Goal: Information Seeking & Learning: Check status

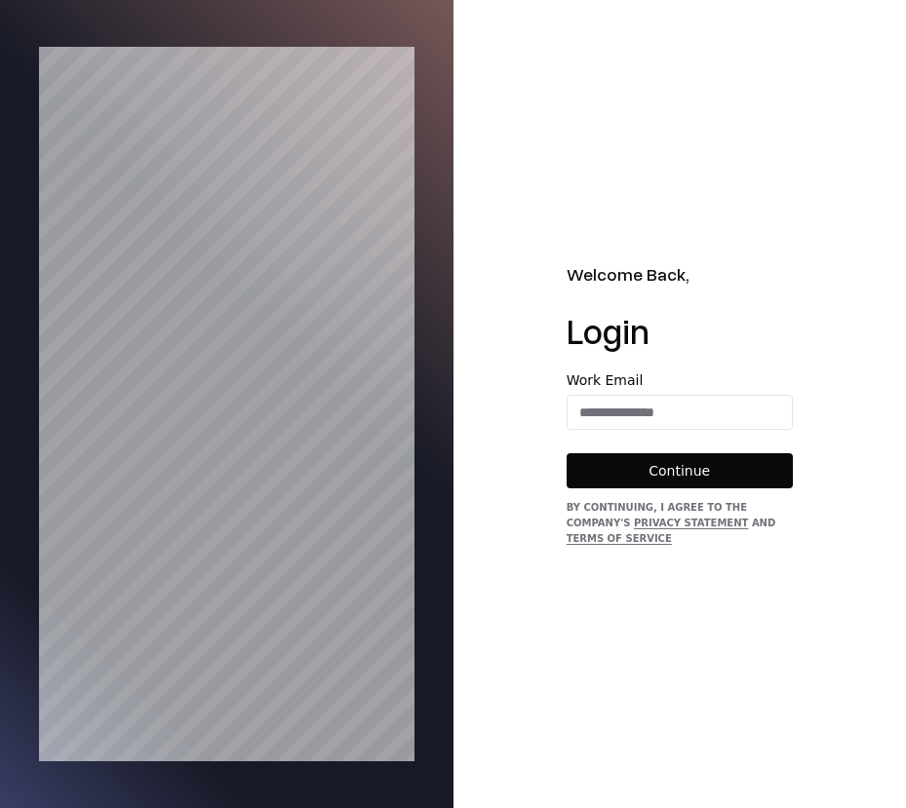
click at [736, 393] on div "Work Email" at bounding box center [679, 401] width 226 height 57
click at [730, 410] on input "email" at bounding box center [679, 412] width 224 height 35
click at [801, 340] on div "Welcome Back, Login Work Email Continue By continuing, I agree to the Company's…" at bounding box center [679, 404] width 453 height 808
click at [731, 385] on label "Work Email" at bounding box center [679, 380] width 226 height 14
click at [729, 410] on input "email" at bounding box center [679, 412] width 224 height 35
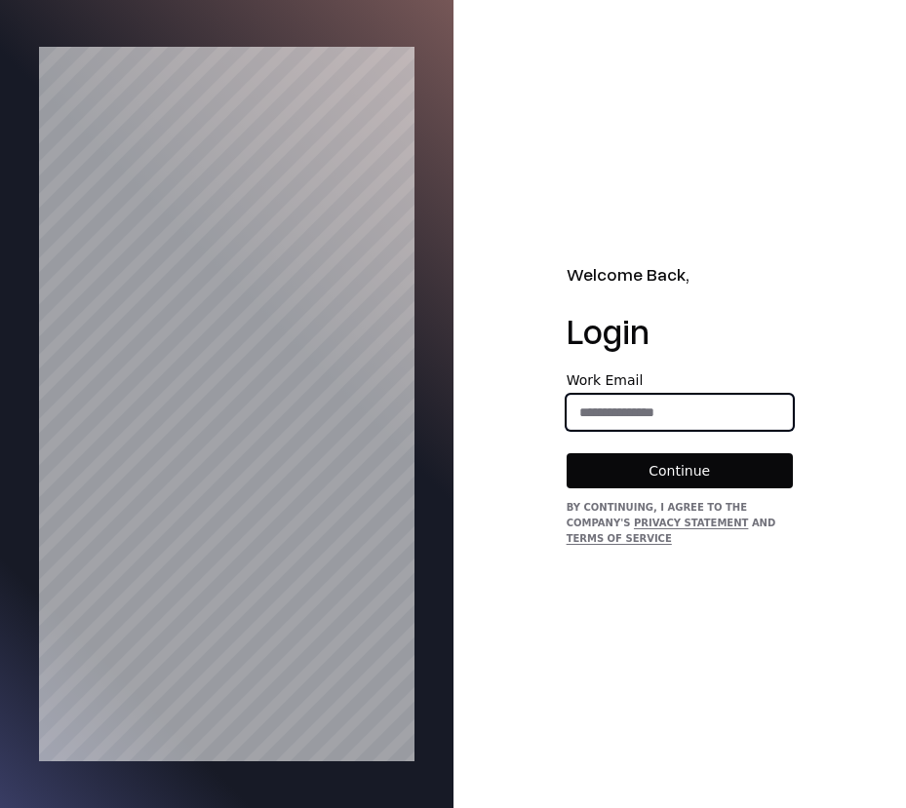
click at [717, 414] on input "email" at bounding box center [679, 412] width 224 height 35
type input "**********"
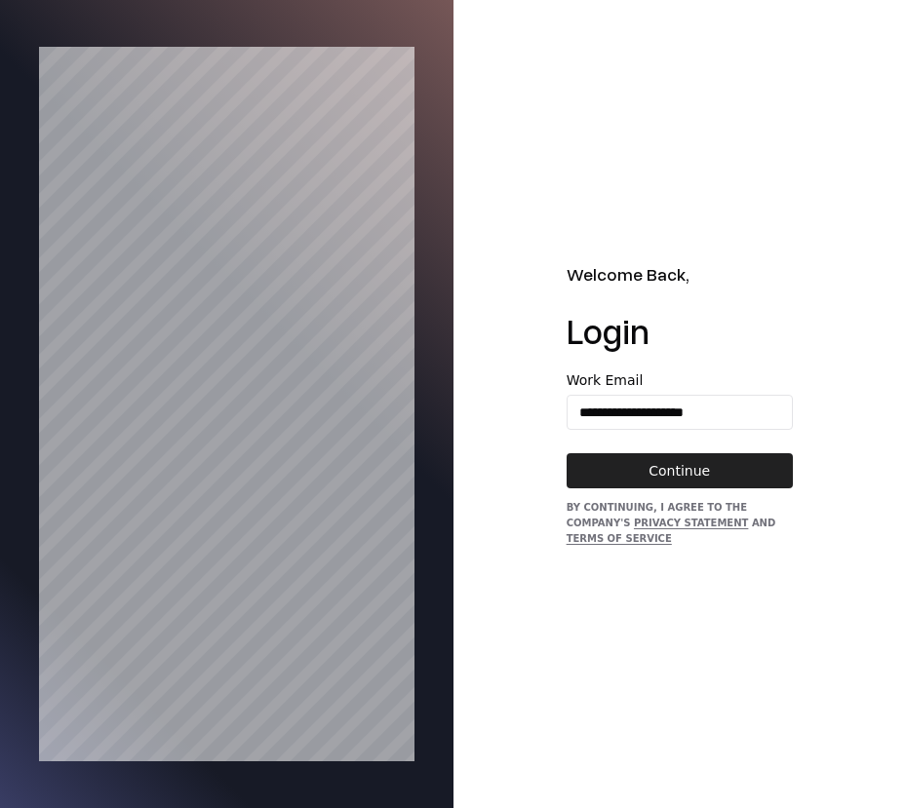
click at [715, 472] on button "Continue" at bounding box center [679, 470] width 226 height 35
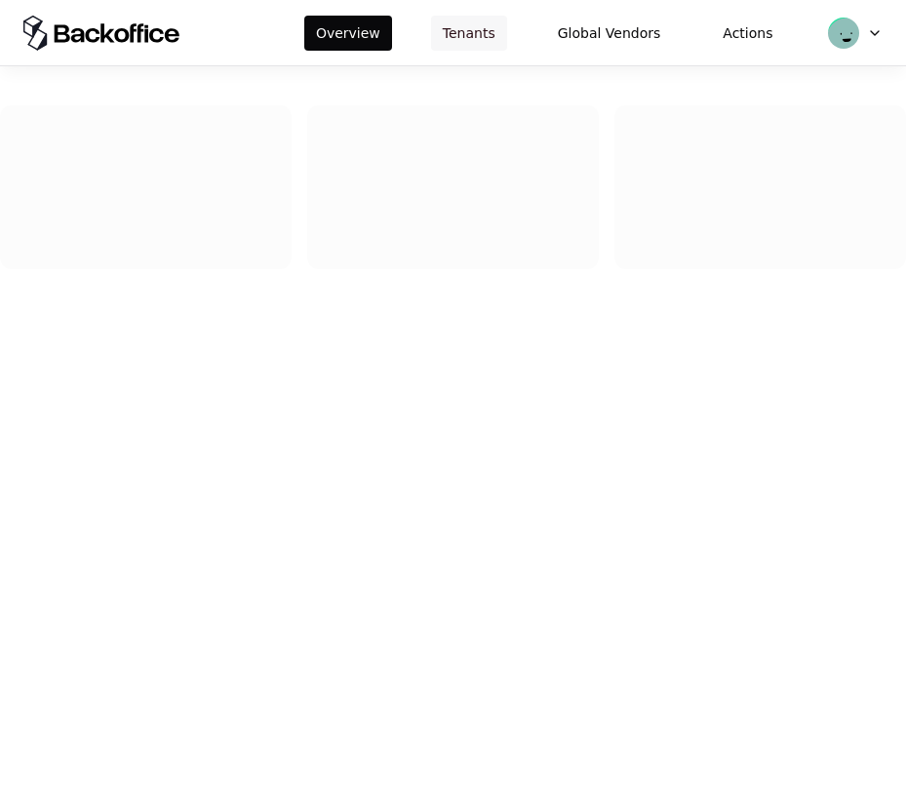
click at [471, 25] on button "Tenants" at bounding box center [469, 33] width 76 height 35
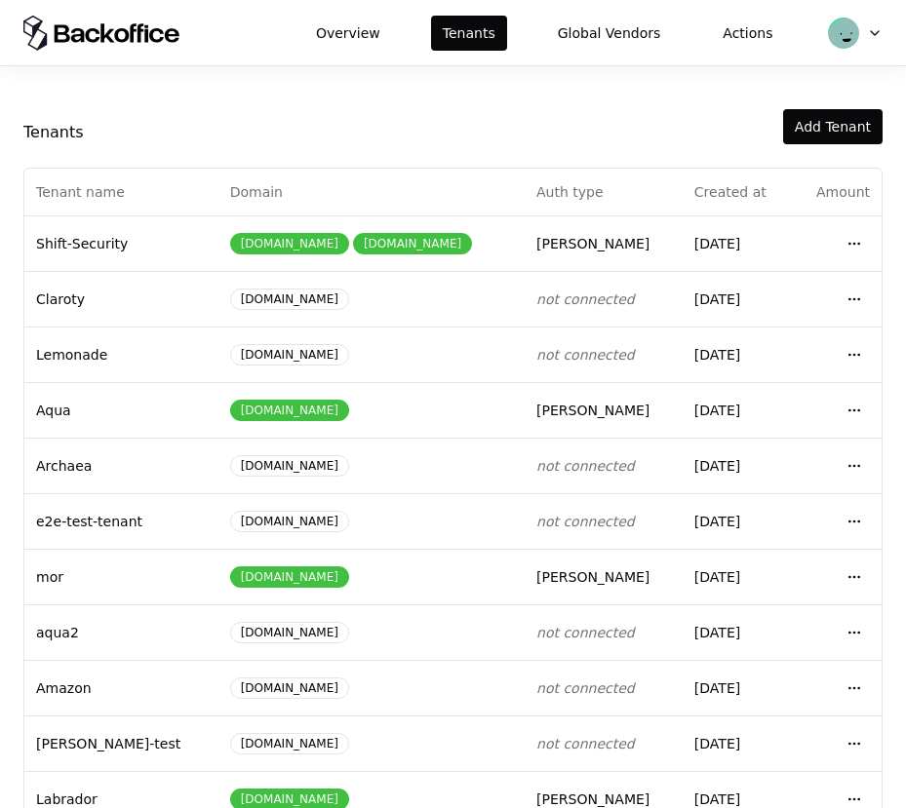
scroll to position [209, 0]
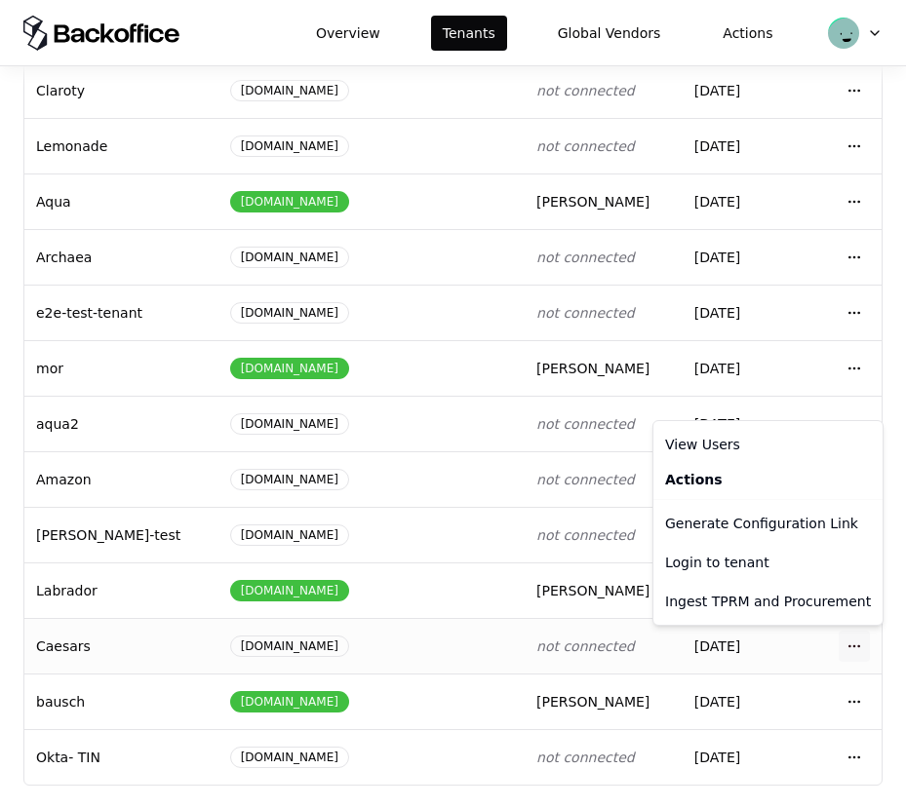
click at [848, 641] on html "Overview Tenants Global Vendors Actions Tenants Add Tenant Tenant name Domain A…" at bounding box center [453, 404] width 906 height 808
click at [760, 561] on div "Login to tenant" at bounding box center [767, 562] width 221 height 39
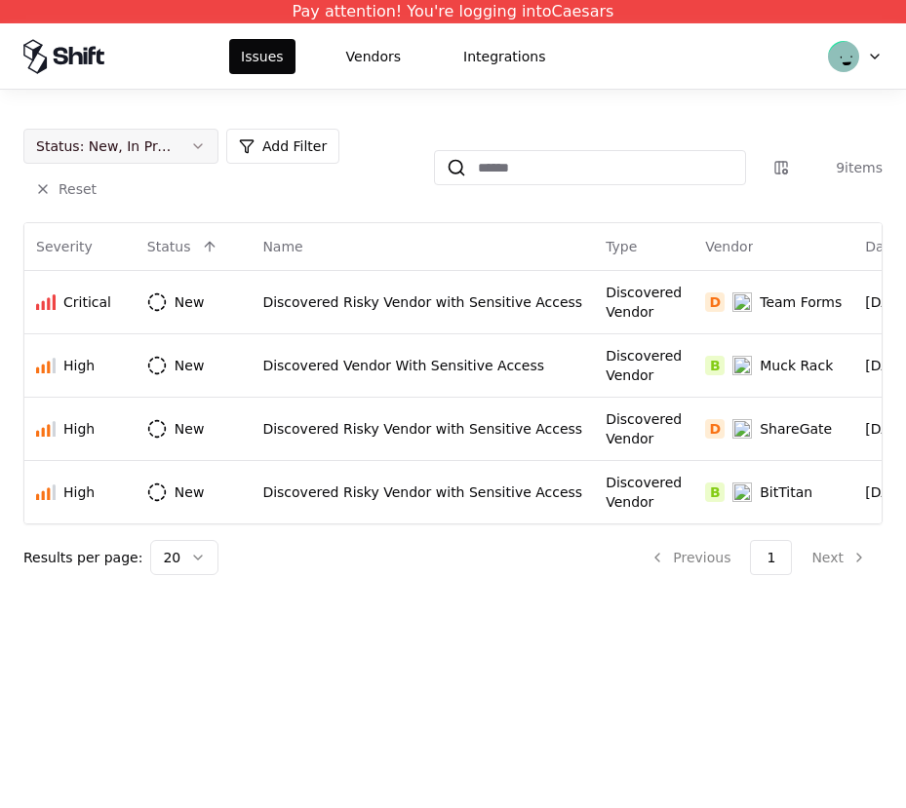
click at [174, 146] on div "Status : New, In Progress" at bounding box center [105, 145] width 138 height 19
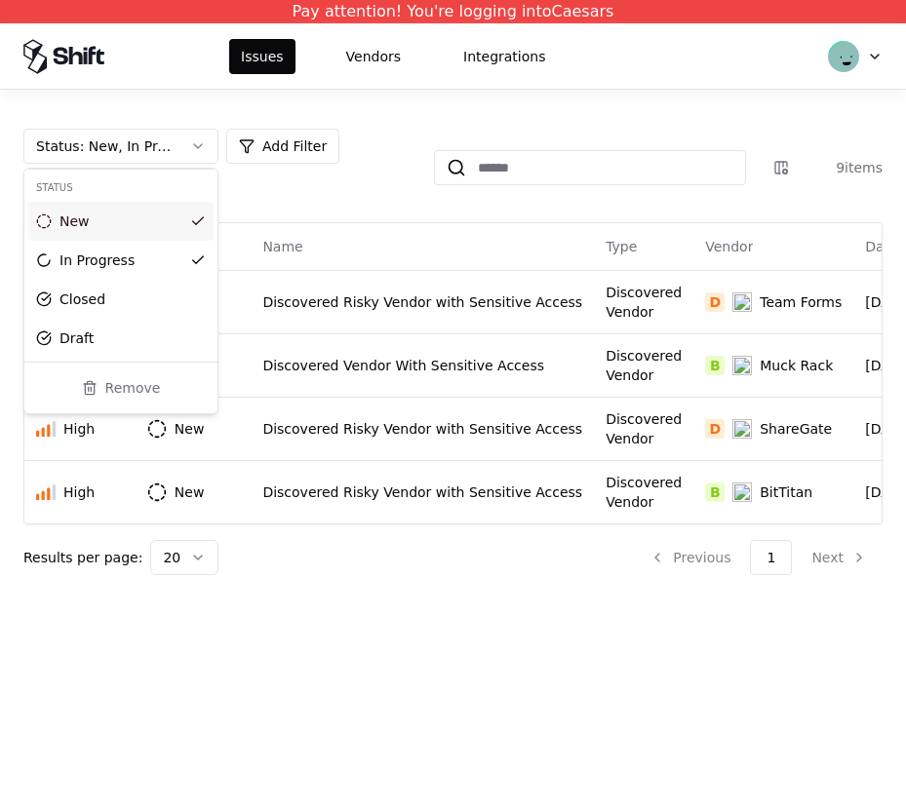
click at [336, 207] on html "Pay attention! You're logging into Caesars Issues Vendors Integrations Status :…" at bounding box center [453, 404] width 906 height 808
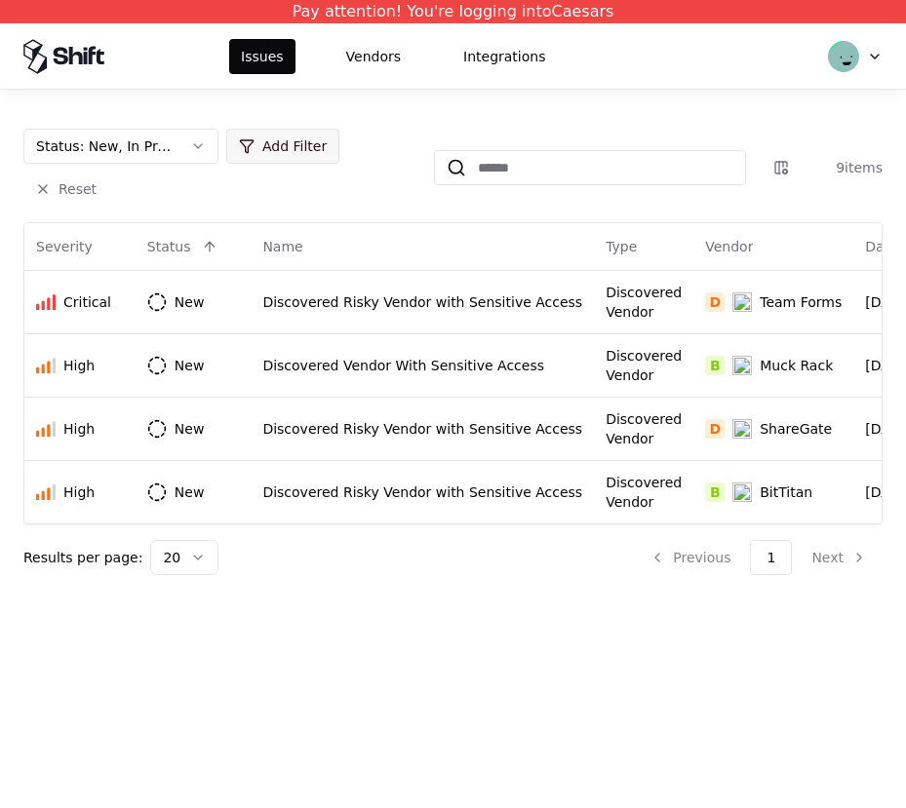
click at [297, 148] on html "Pay attention! You're logging into Caesars Issues Vendors Integrations Status :…" at bounding box center [453, 404] width 906 height 808
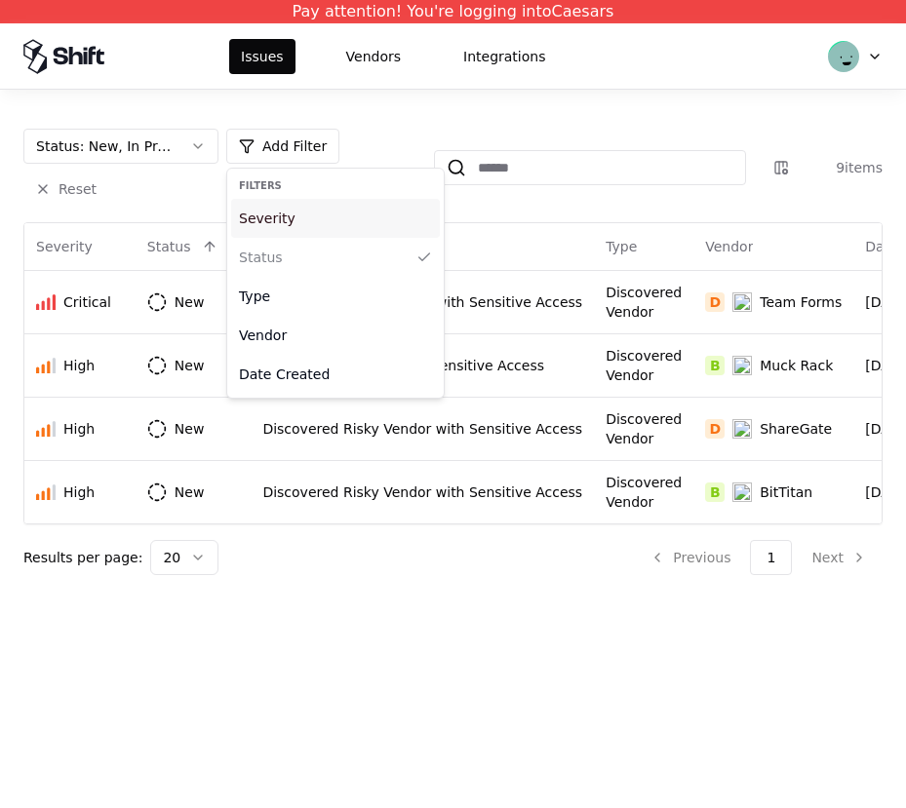
click at [287, 219] on div "Severity" at bounding box center [335, 218] width 209 height 39
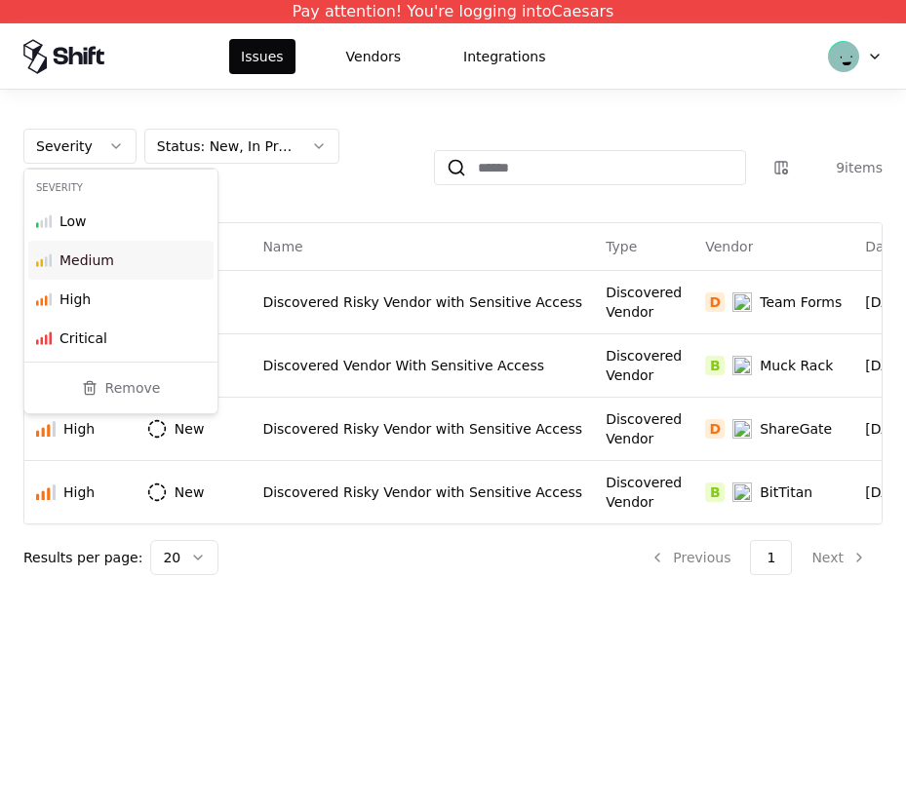
click at [127, 242] on div "Medium" at bounding box center [120, 260] width 185 height 39
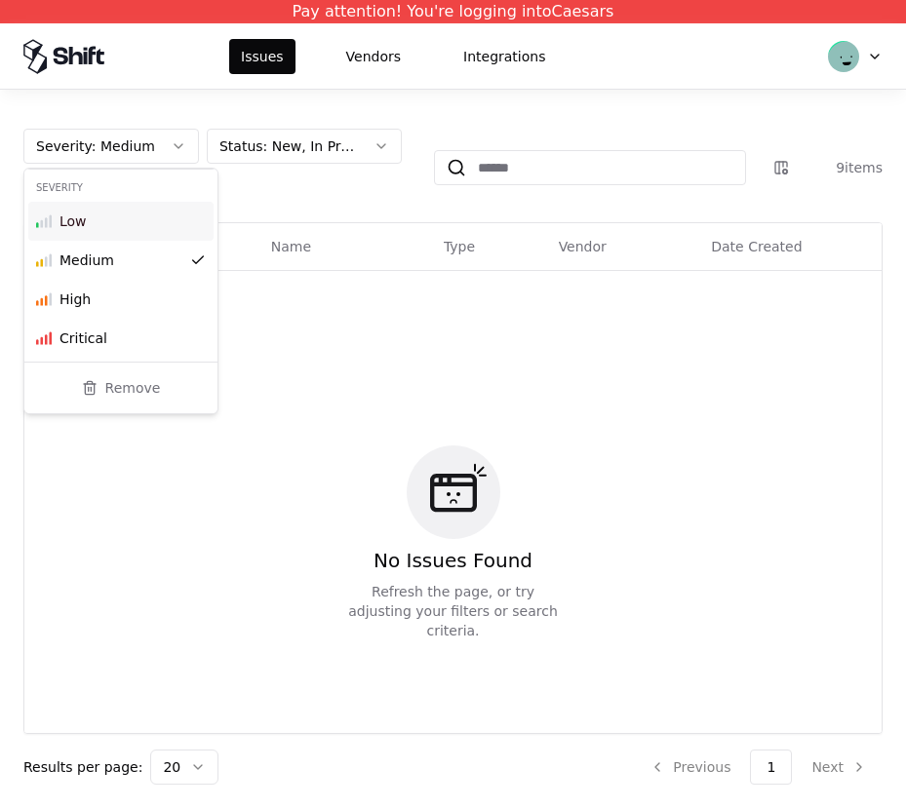
click at [302, 208] on div "Severity : Medium Status : New, In Progress Add Filter Reset 9 items Severity S…" at bounding box center [452, 457] width 859 height 656
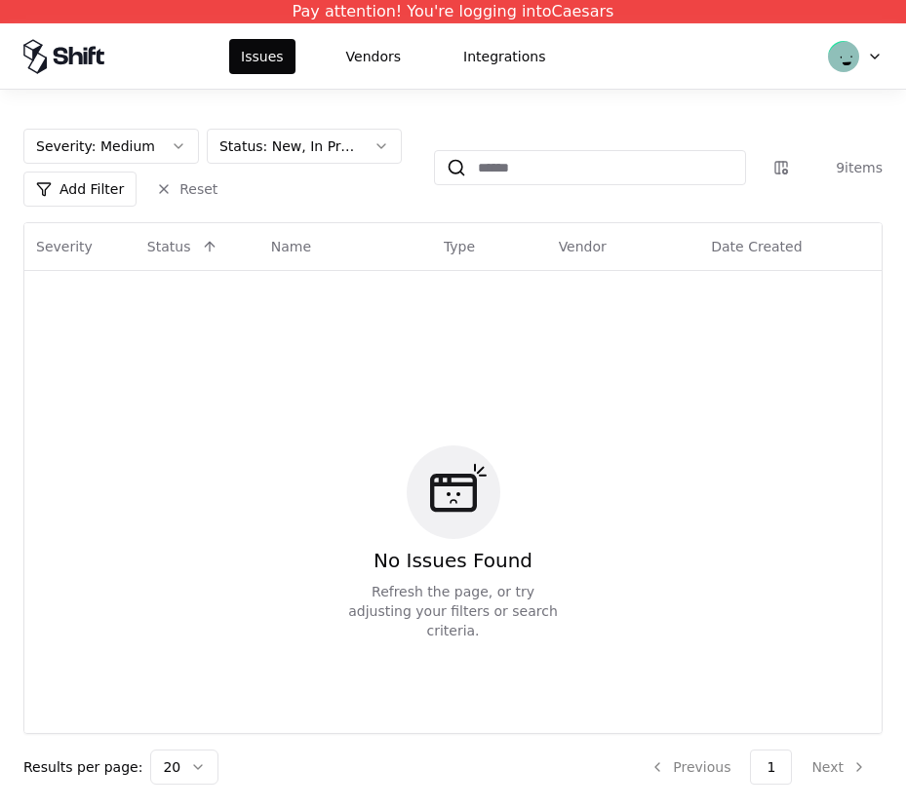
click at [563, 161] on html "Pay attention! You're logging into Caesars Issues Vendors Integrations Severity…" at bounding box center [453, 404] width 906 height 808
click at [546, 165] on html "Pay attention! You're logging into Caesars Issues Vendors Integrations Severity…" at bounding box center [453, 404] width 906 height 808
click at [721, 197] on html "Pay attention! You're logging into Caesars Issues Vendors Integrations Severity…" at bounding box center [453, 404] width 906 height 808
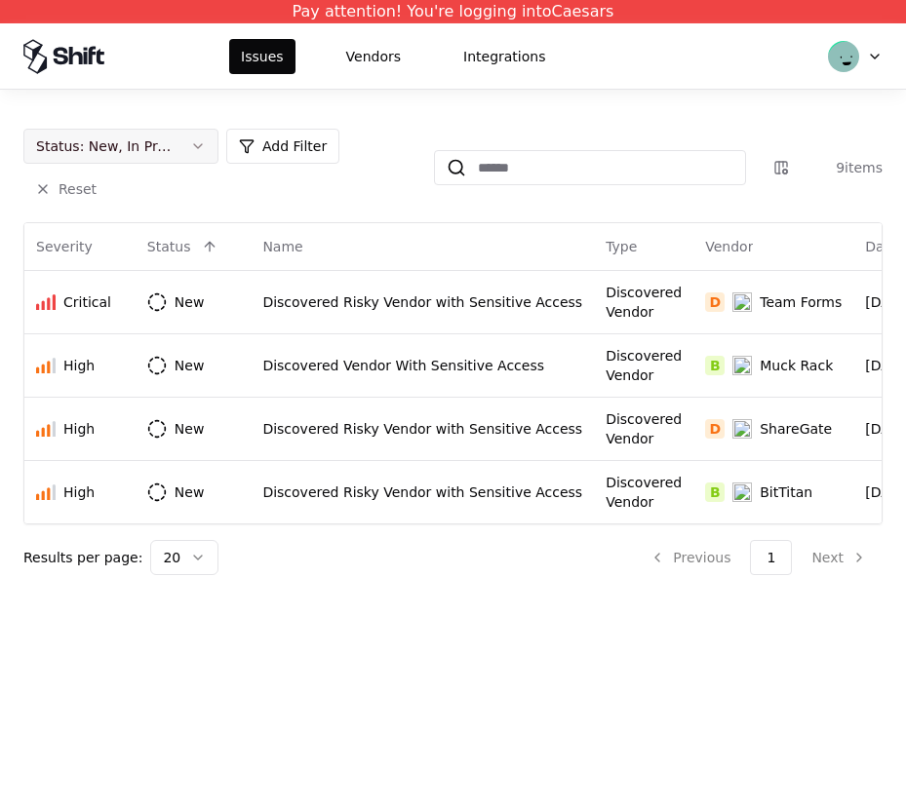
click at [186, 150] on button "Status : New, In Progress" at bounding box center [120, 146] width 195 height 35
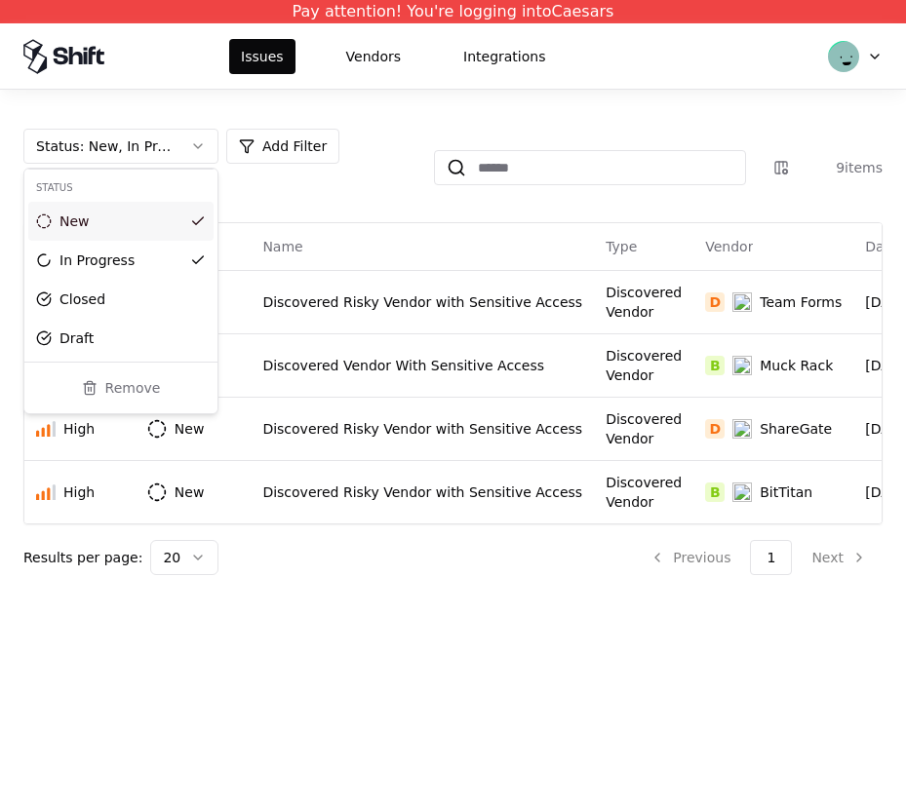
click at [275, 204] on html "Pay attention! You're logging into Caesars Issues Vendors Integrations Status :…" at bounding box center [453, 404] width 906 height 808
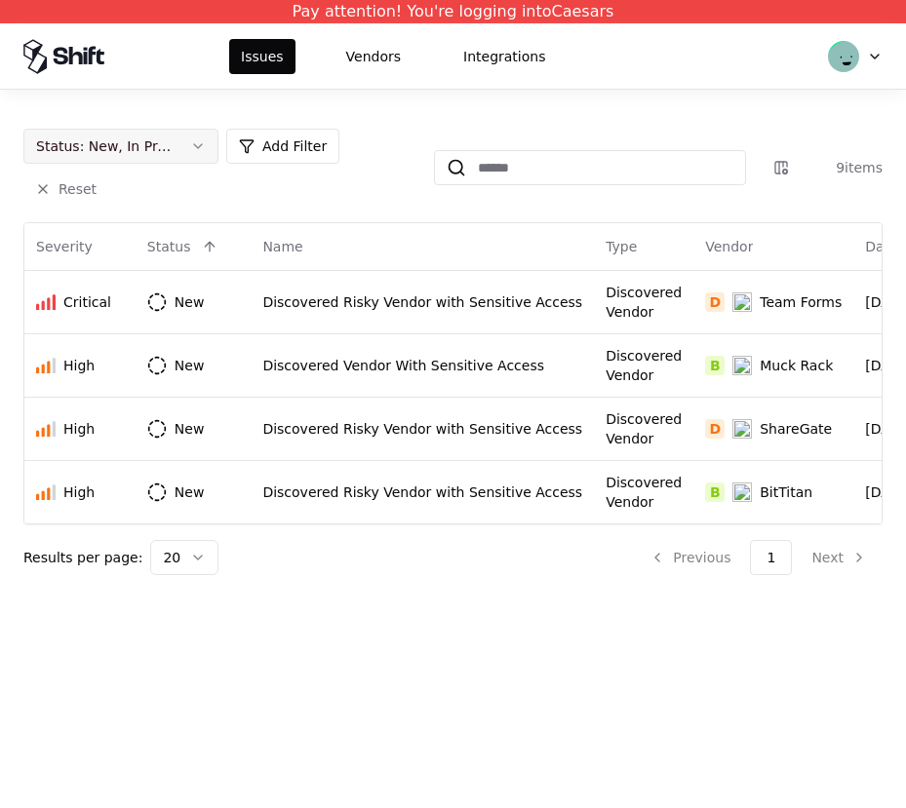
click at [179, 148] on button "Status : New, In Progress" at bounding box center [120, 146] width 195 height 35
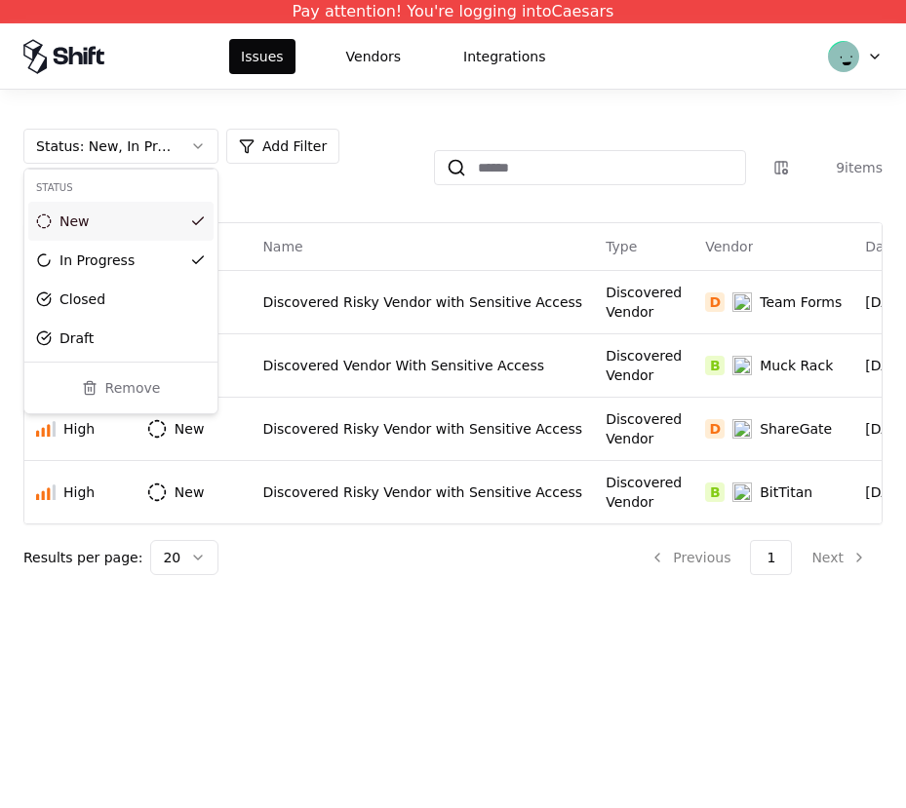
click at [253, 186] on html "Pay attention! You're logging into Caesars Issues Vendors Integrations Status :…" at bounding box center [453, 404] width 906 height 808
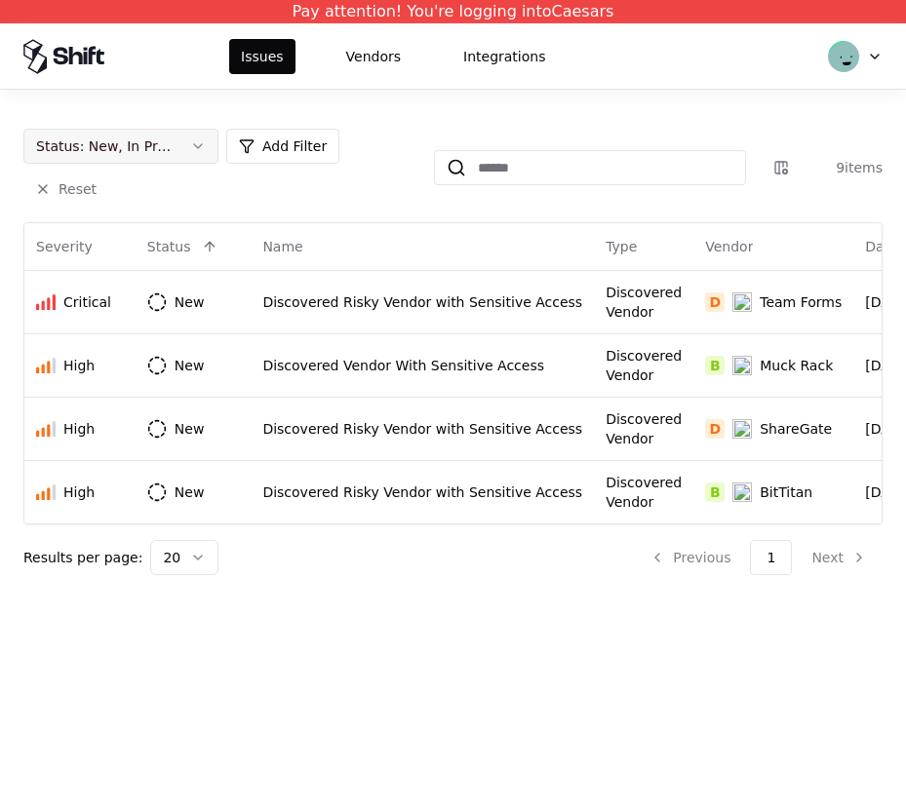
click at [188, 150] on button "Status : New, In Progress" at bounding box center [120, 146] width 195 height 35
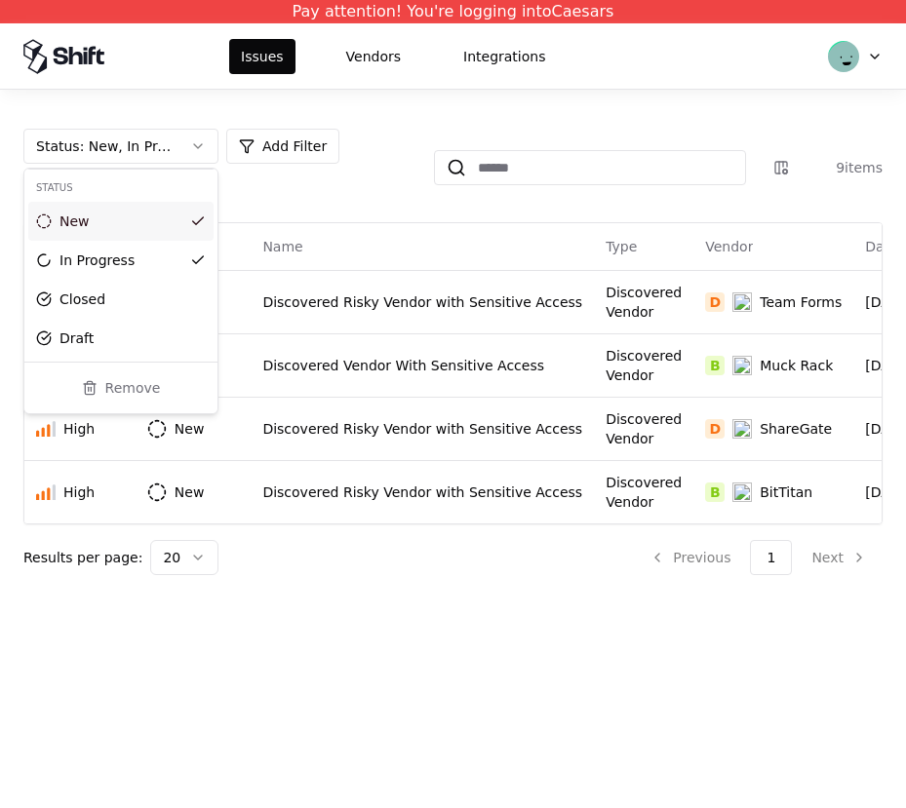
click at [257, 197] on html "Pay attention! You're logging into Caesars Issues Vendors Integrations Status :…" at bounding box center [453, 404] width 906 height 808
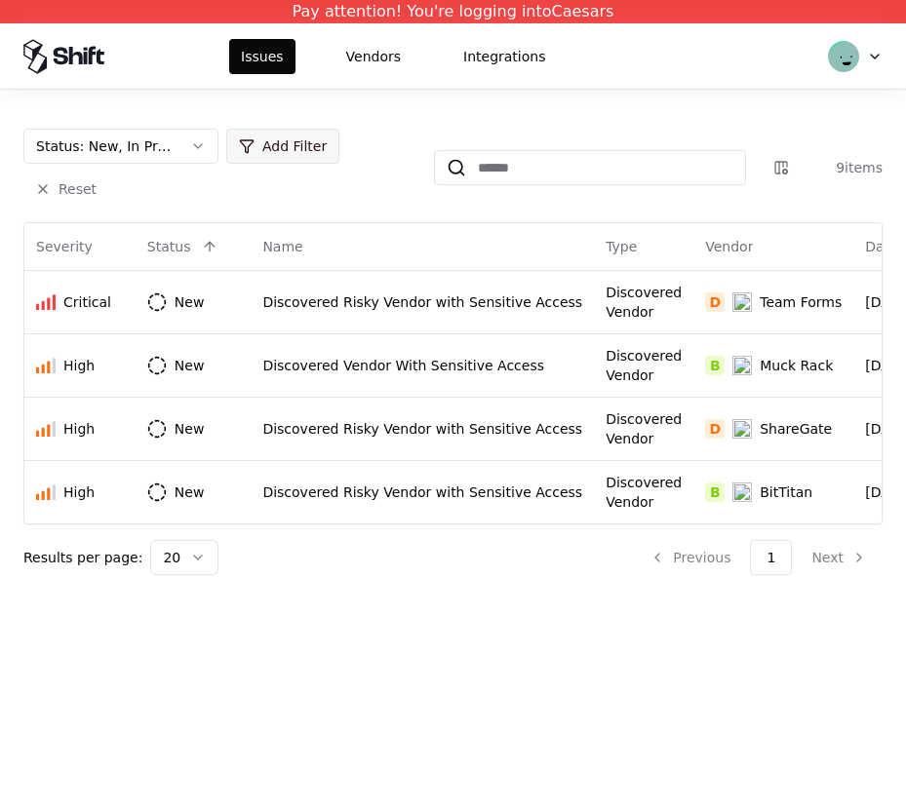
click at [319, 147] on html "Pay attention! You're logging into Caesars Issues Vendors Integrations Status :…" at bounding box center [453, 404] width 906 height 808
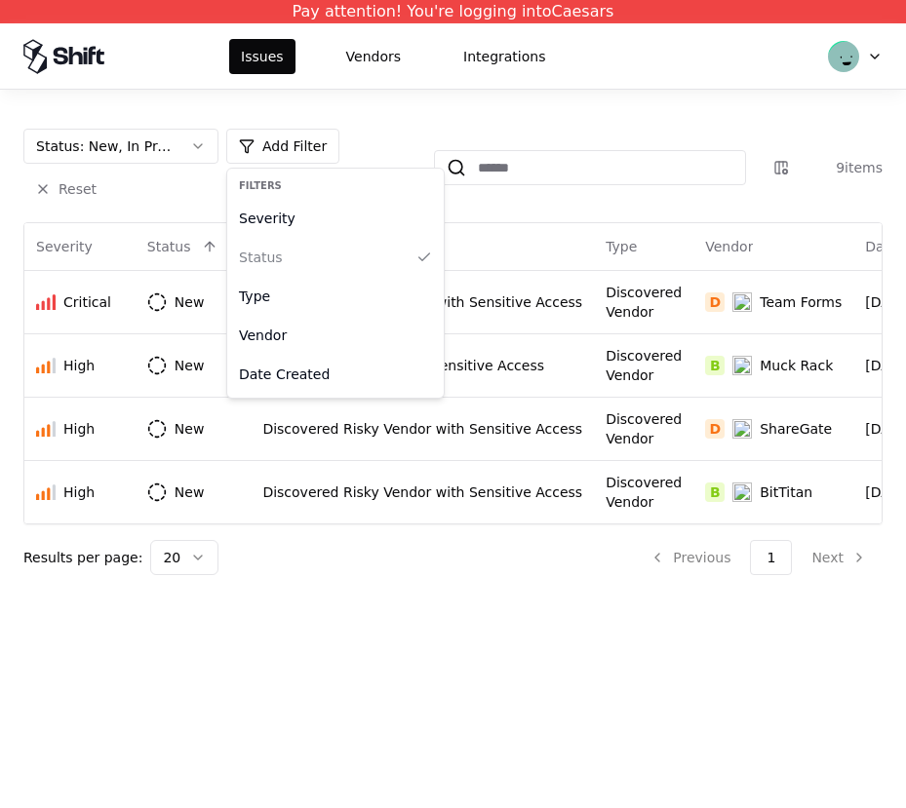
click at [363, 116] on html "Pay attention! You're logging into Caesars Issues Vendors Integrations Status :…" at bounding box center [453, 404] width 906 height 808
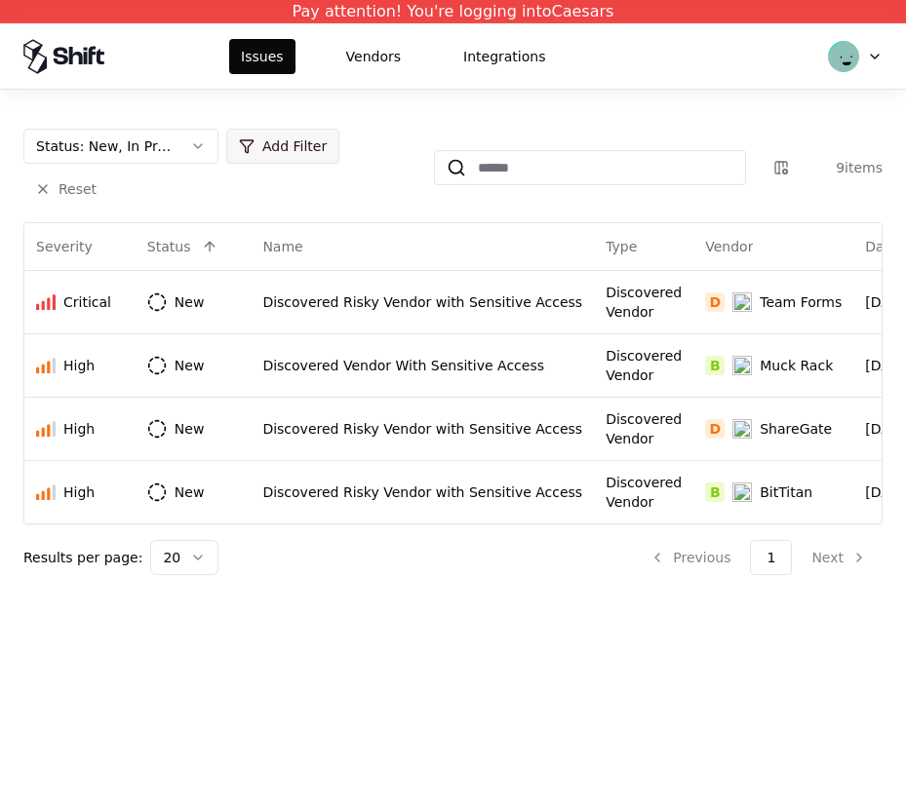
click at [254, 142] on html "Pay attention! You're logging into Caesars Issues Vendors Integrations Status :…" at bounding box center [453, 404] width 906 height 808
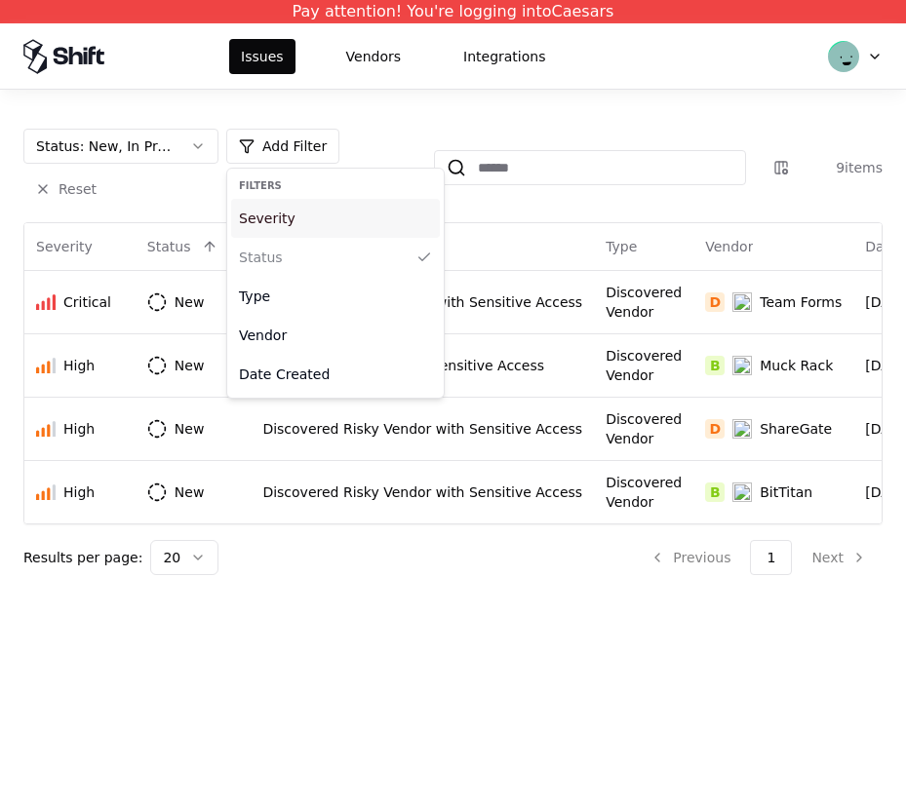
click at [287, 223] on div "Severity" at bounding box center [335, 218] width 209 height 39
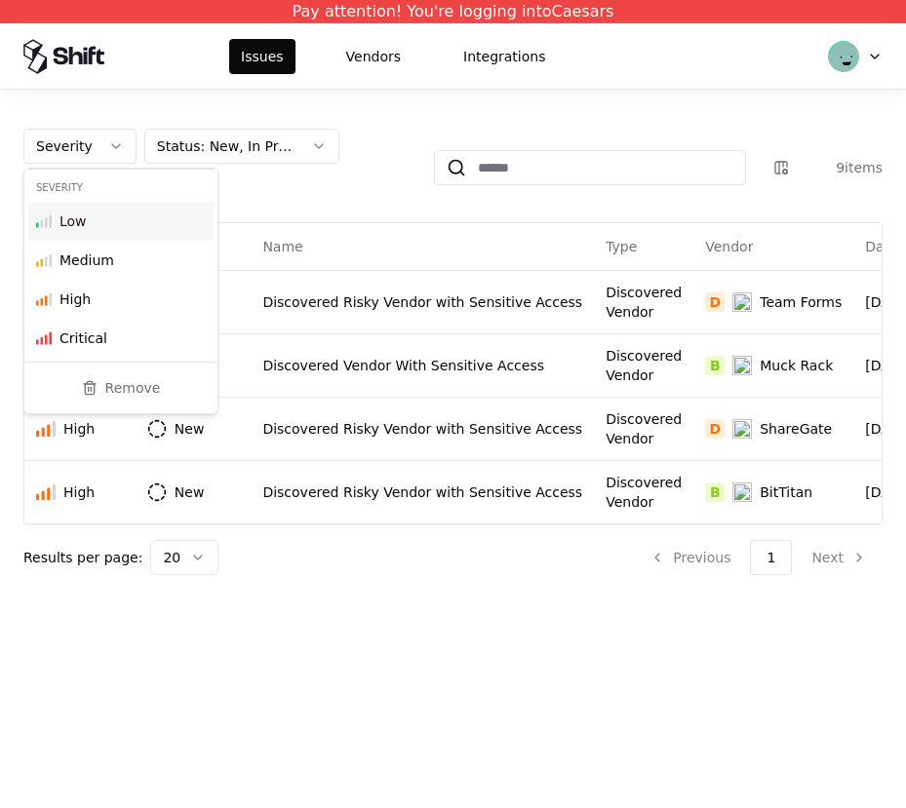
click at [315, 202] on div "Severity Status : New, In Progress Add Filter Reset" at bounding box center [220, 168] width 395 height 78
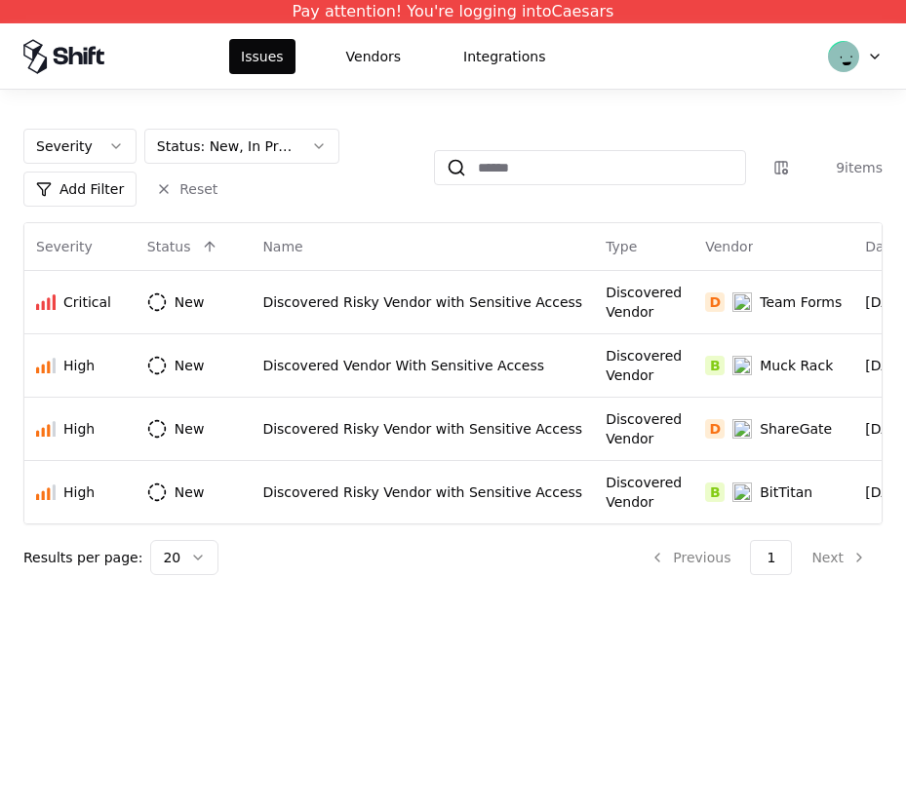
click at [352, 169] on html "Pay attention! You're logging into Caesars Issues Vendors Integrations Severity…" at bounding box center [453, 404] width 906 height 808
click at [392, 298] on html "Pay attention! You're logging into Caesars Issues Vendors Integrations Severity…" at bounding box center [453, 404] width 906 height 808
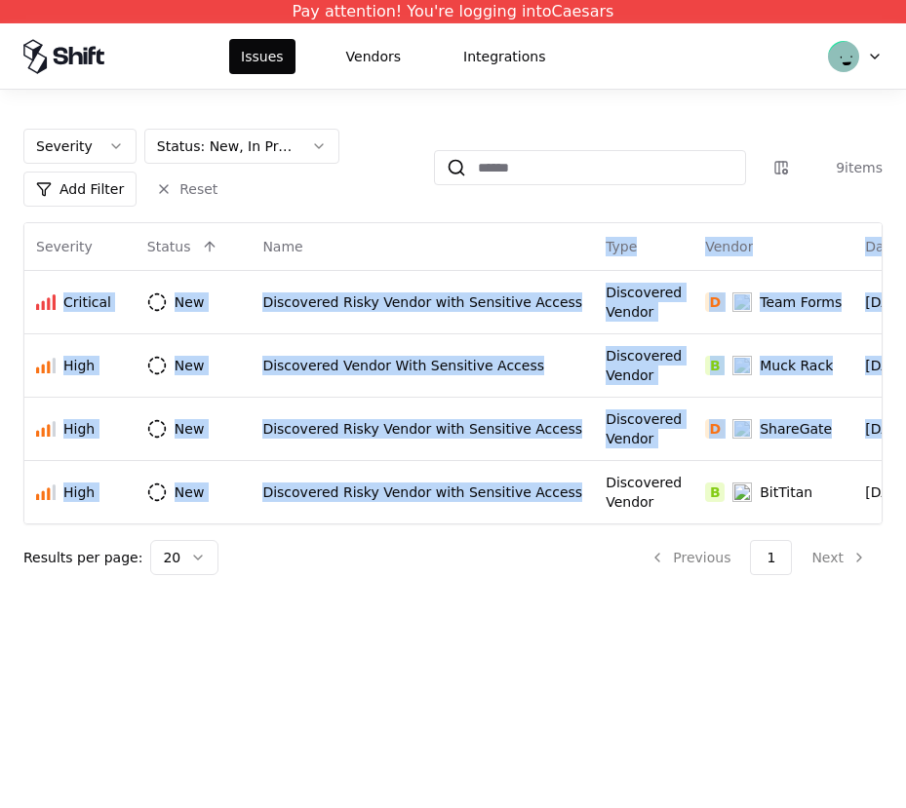
drag, startPoint x: 392, startPoint y: 234, endPoint x: 380, endPoint y: 502, distance: 268.3
click at [380, 502] on html "Pay attention! You're logging into Caesars Issues Vendors Integrations Severity…" at bounding box center [453, 404] width 906 height 808
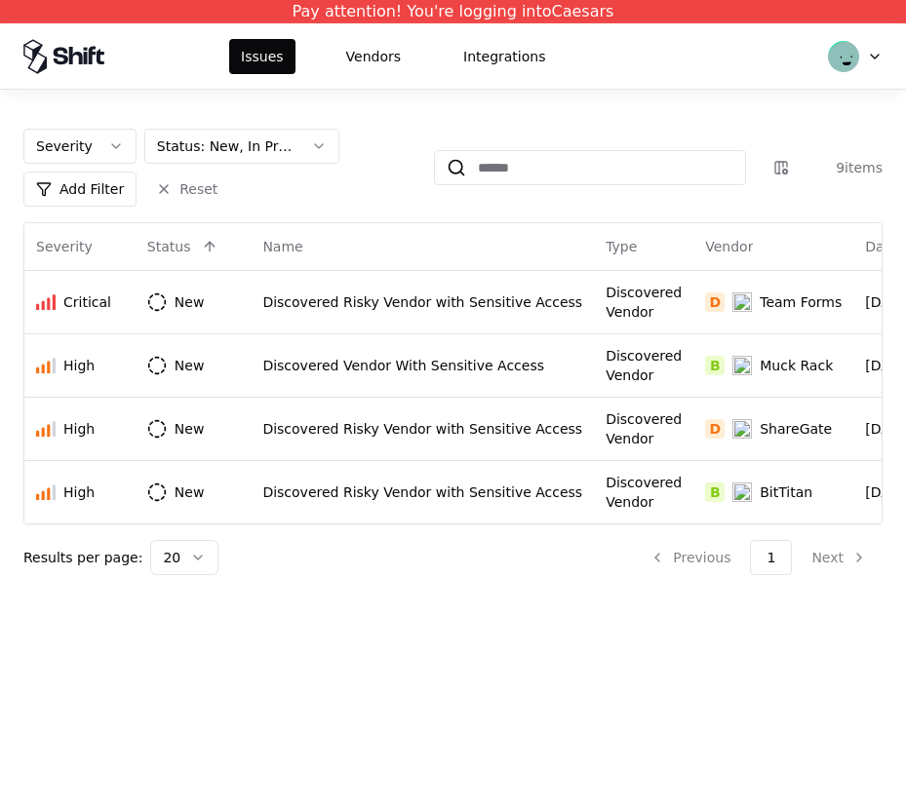
click at [390, 535] on html "Pay attention! You're logging into Caesars Issues Vendors Integrations Severity…" at bounding box center [453, 404] width 906 height 808
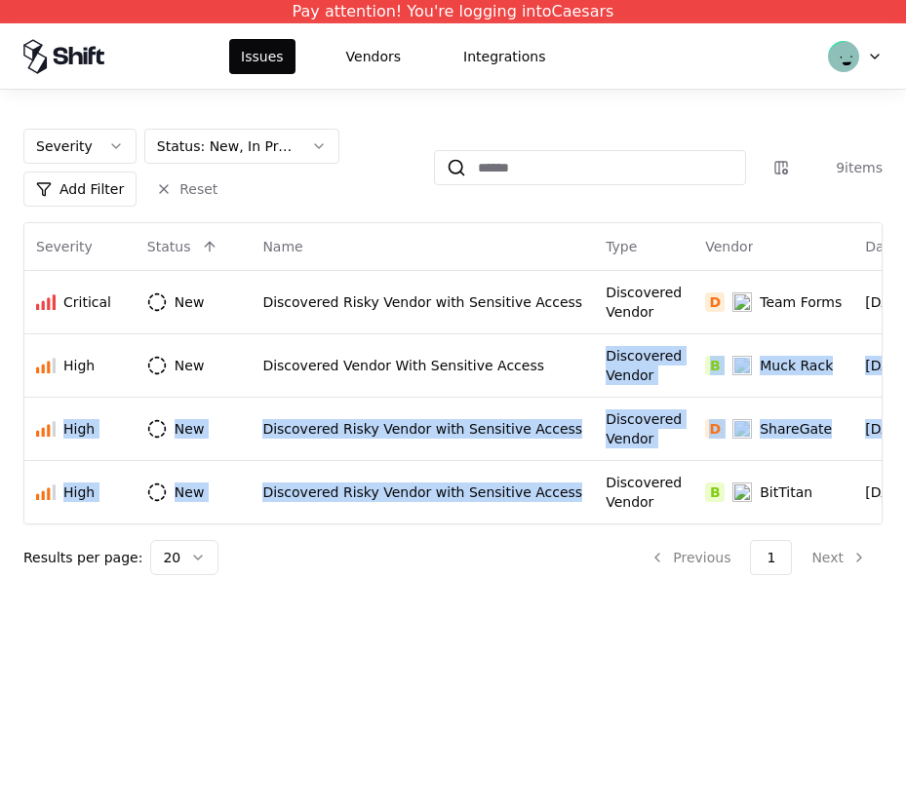
drag, startPoint x: 406, startPoint y: 518, endPoint x: 430, endPoint y: 380, distance: 139.6
click at [430, 382] on html "Pay attention! You're logging into Caesars Issues Vendors Integrations Severity…" at bounding box center [453, 404] width 906 height 808
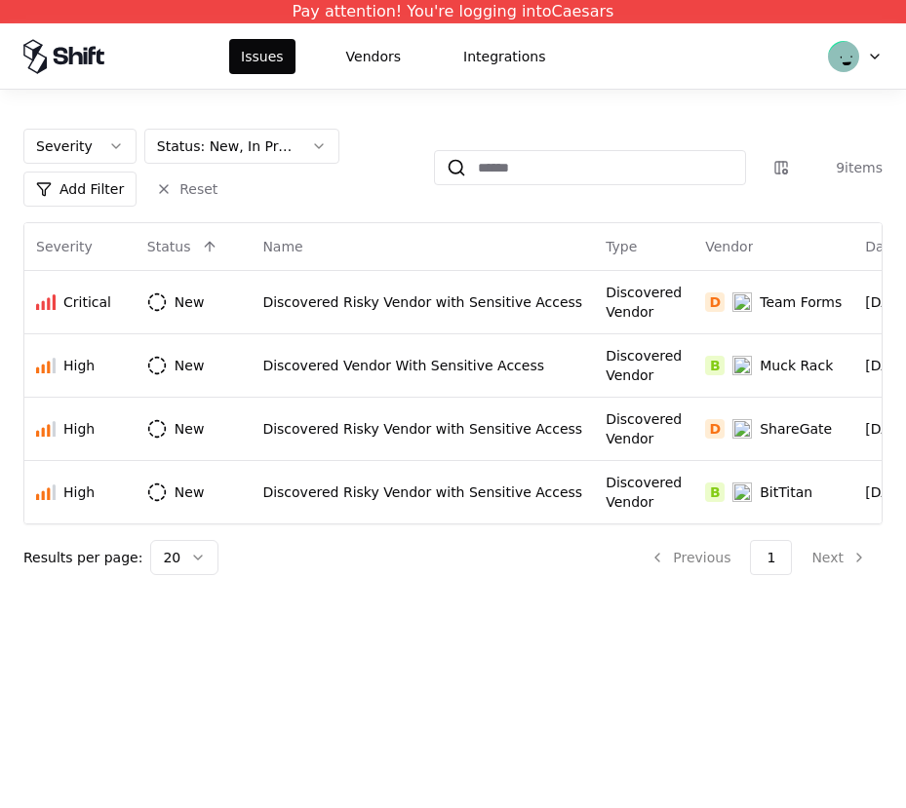
click at [439, 292] on html "Pay attention! You're logging into Caesars Issues Vendors Integrations Severity…" at bounding box center [453, 404] width 906 height 808
click at [427, 318] on html "Pay attention! You're logging into Caesars Issues Vendors Integrations Severity…" at bounding box center [453, 404] width 906 height 808
click at [267, 137] on html "Pay attention! You're logging into Caesars Issues Vendors Integrations Status :…" at bounding box center [453, 404] width 906 height 808
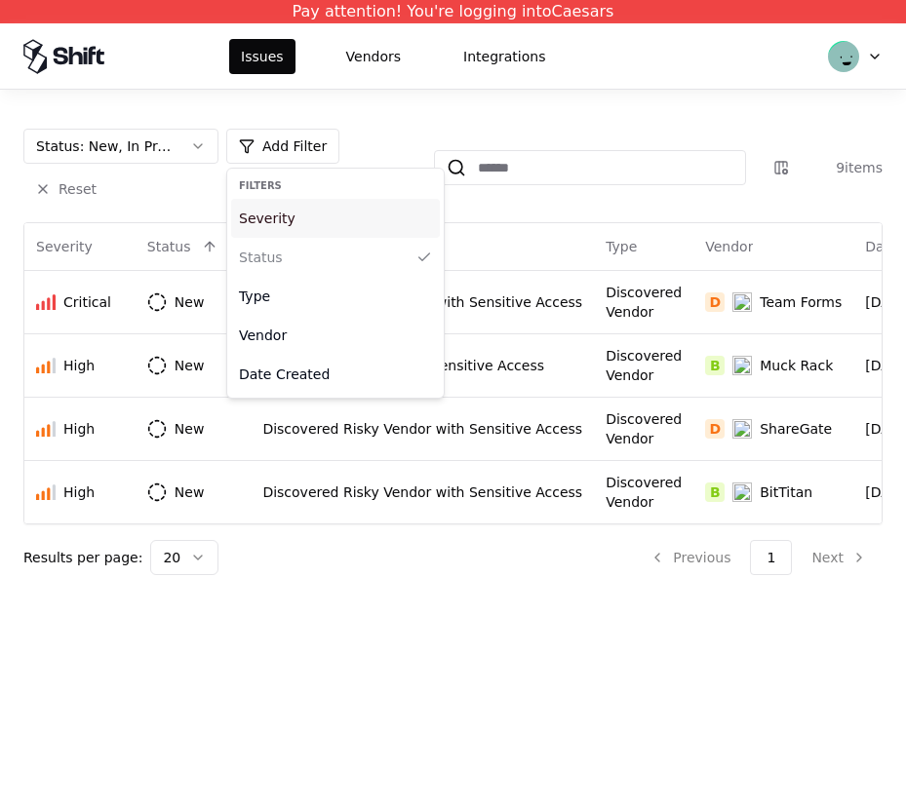
click at [293, 213] on div "Severity" at bounding box center [335, 218] width 209 height 39
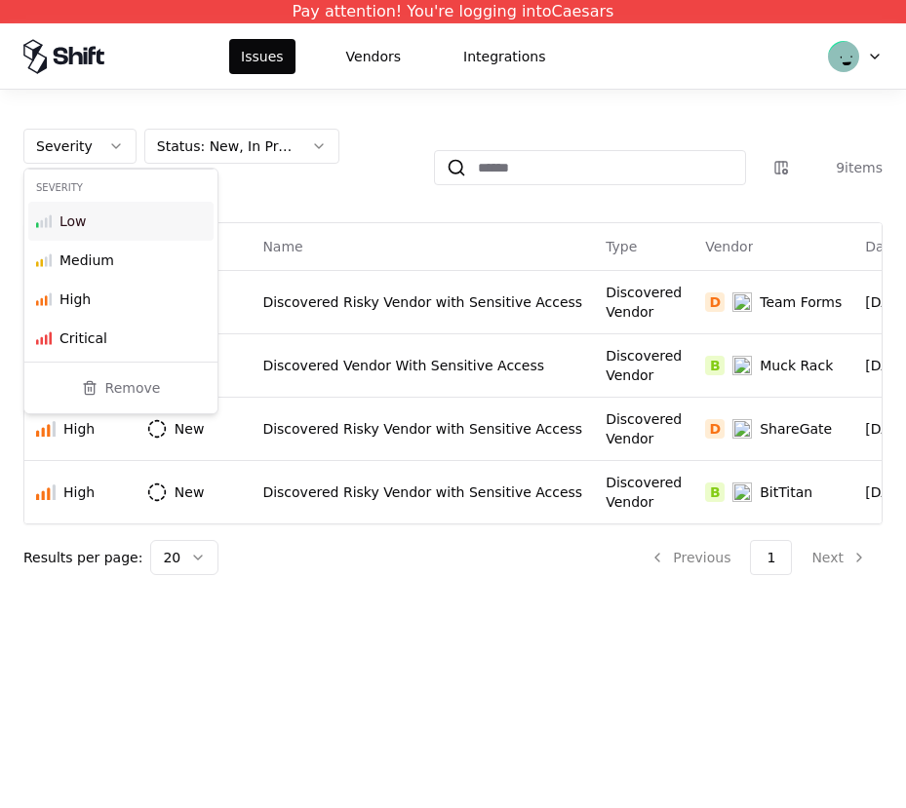
click at [342, 213] on div "Severity Status : New, In Progress Add Filter Reset 9 items Severity Status Nam…" at bounding box center [452, 352] width 859 height 446
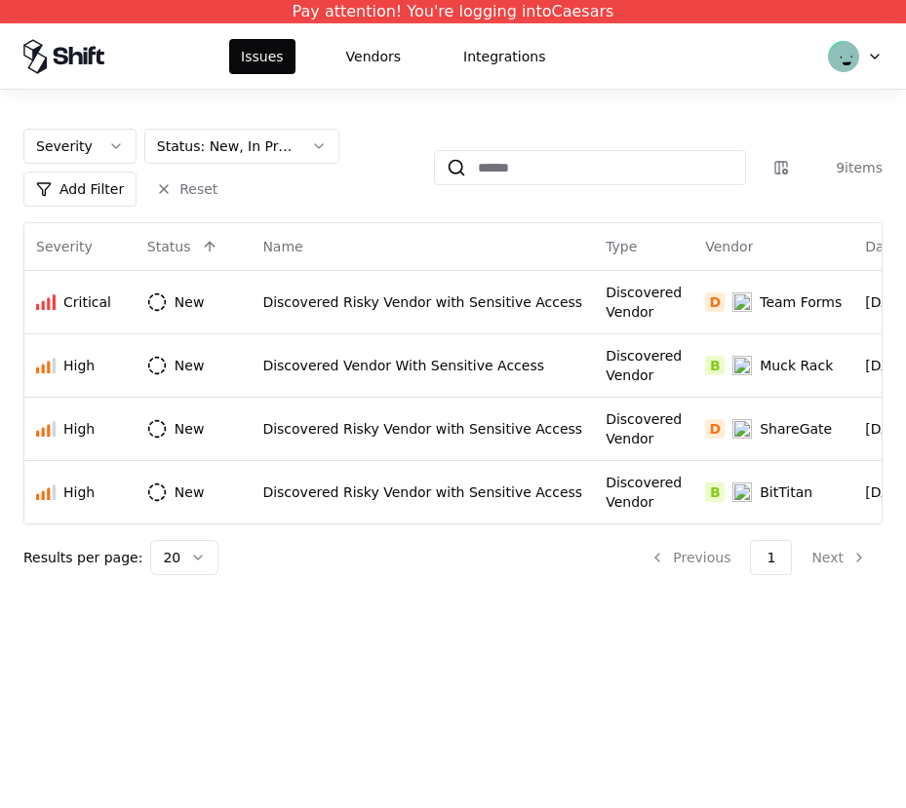
click at [363, 326] on html "Pay attention! You're logging into Caesars Issues Vendors Integrations Severity…" at bounding box center [453, 404] width 906 height 808
click at [363, 253] on html "Pay attention! You're logging into Caesars Issues Vendors Integrations Severity…" at bounding box center [453, 404] width 906 height 808
click at [204, 182] on html "Pay attention! You're logging into Caesars Issues Vendors Integrations Severity…" at bounding box center [453, 404] width 906 height 808
click at [168, 135] on button "Status : New, In Progress" at bounding box center [120, 146] width 195 height 35
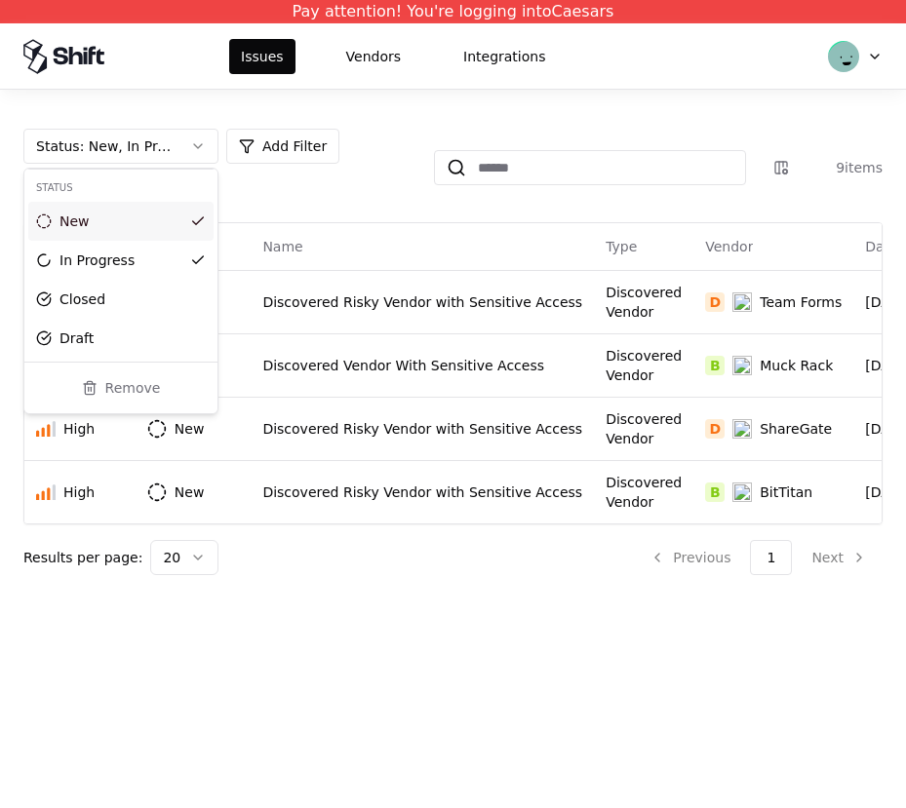
click at [333, 185] on html "Pay attention! You're logging into Caesars Issues Vendors Integrations Status :…" at bounding box center [453, 404] width 906 height 808
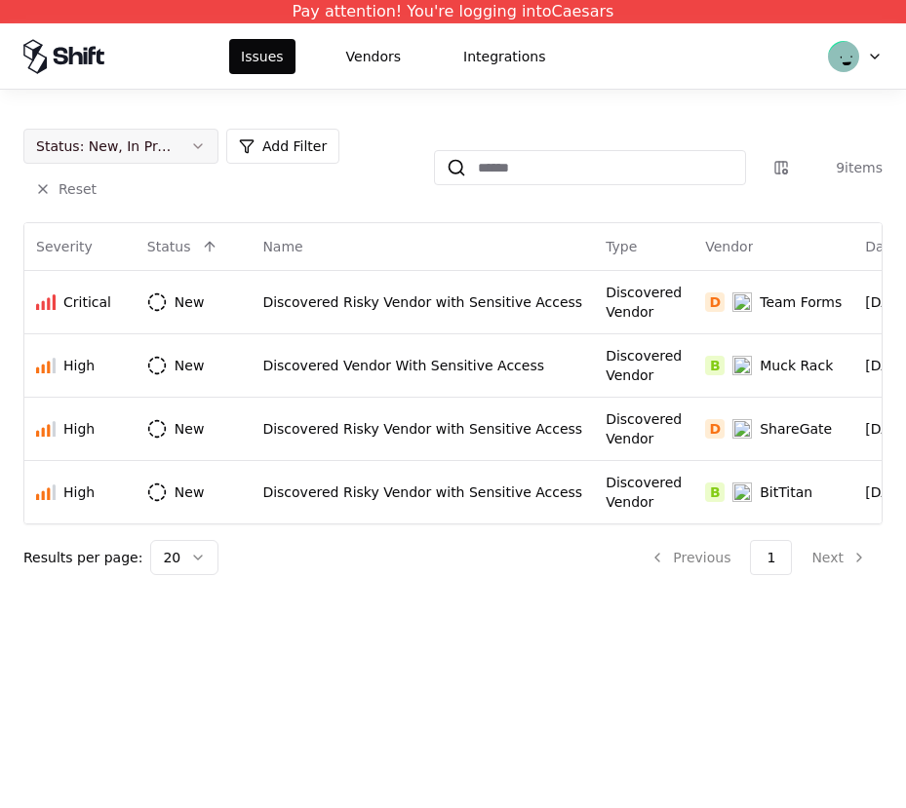
click at [160, 148] on div "Status : New, In Progress" at bounding box center [105, 145] width 138 height 19
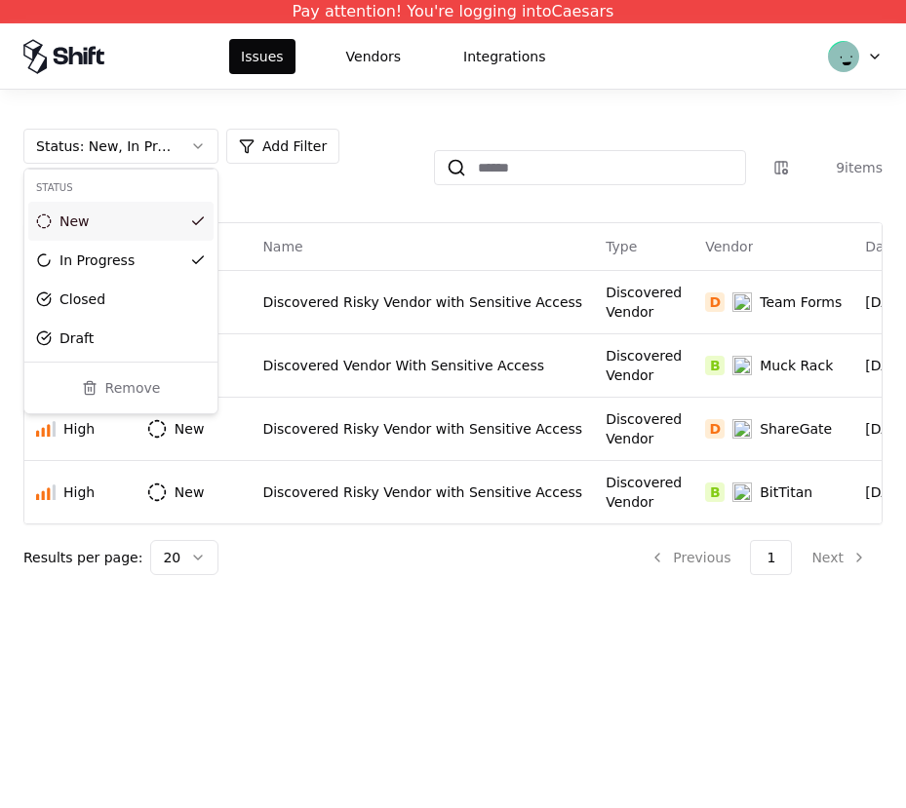
click at [307, 288] on html "Pay attention! You're logging into Caesars Issues Vendors Integrations Status :…" at bounding box center [453, 404] width 906 height 808
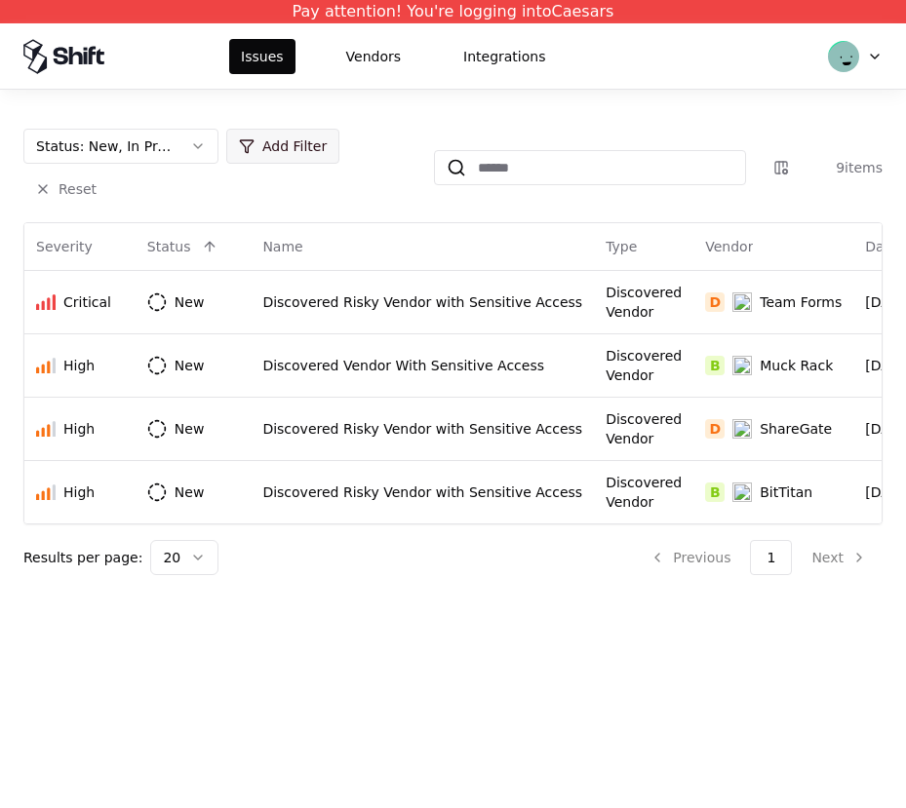
click at [264, 158] on html "Pay attention! You're logging into Caesars Issues Vendors Integrations Status :…" at bounding box center [453, 404] width 906 height 808
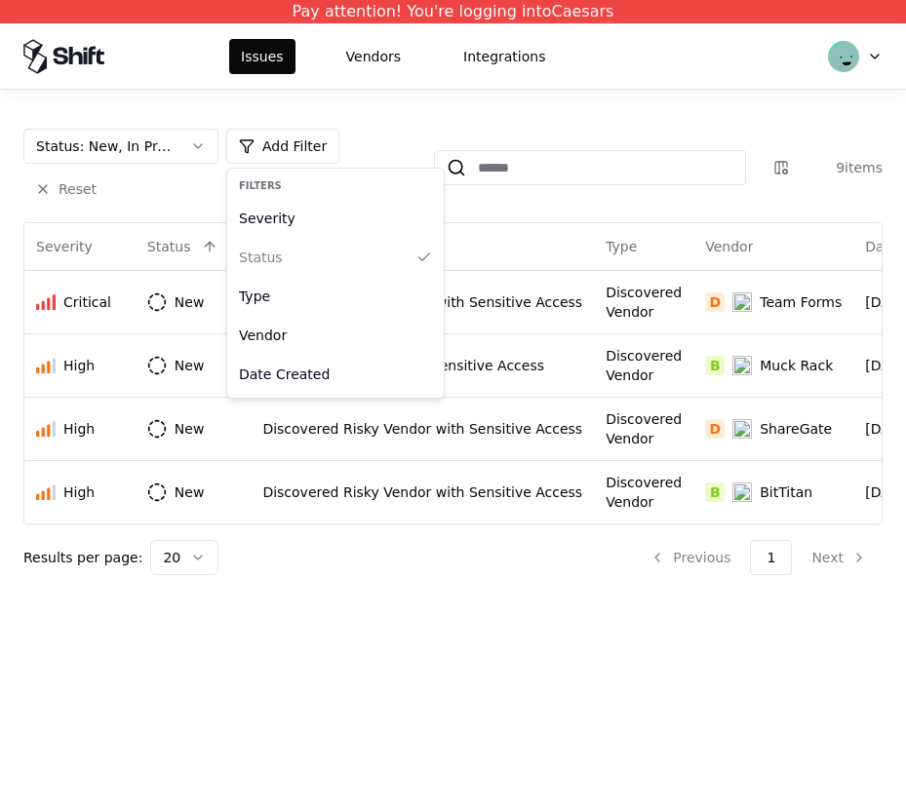
click at [414, 111] on html "Pay attention! You're logging into Caesars Issues Vendors Integrations Status :…" at bounding box center [453, 404] width 906 height 808
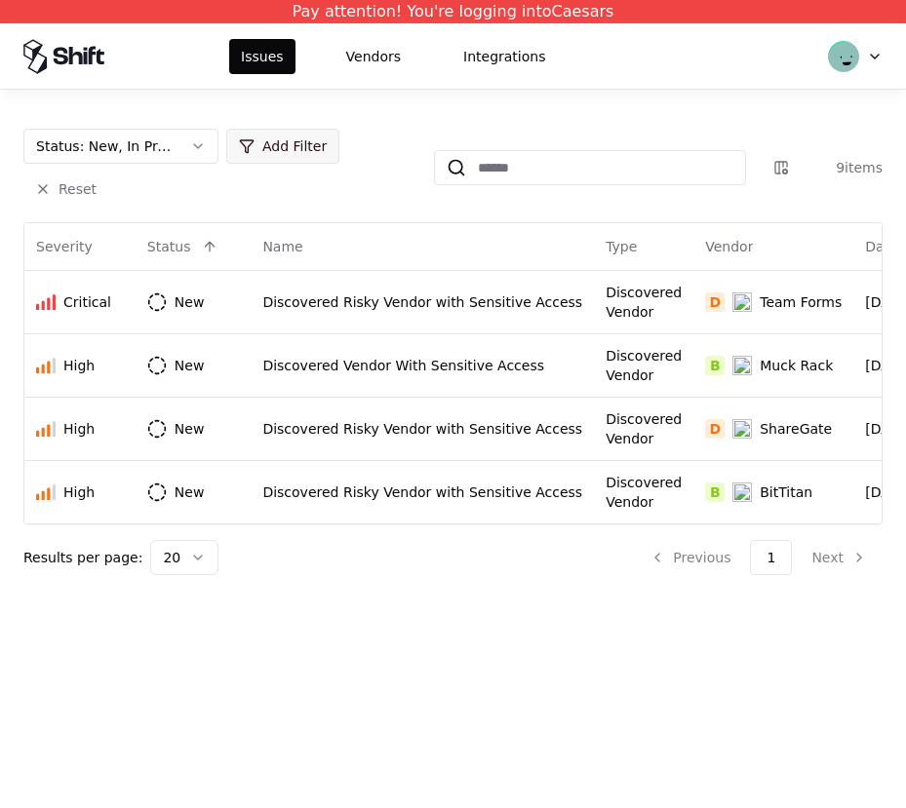
click at [282, 161] on html "Pay attention! You're logging into Caesars Issues Vendors Integrations Status :…" at bounding box center [453, 404] width 906 height 808
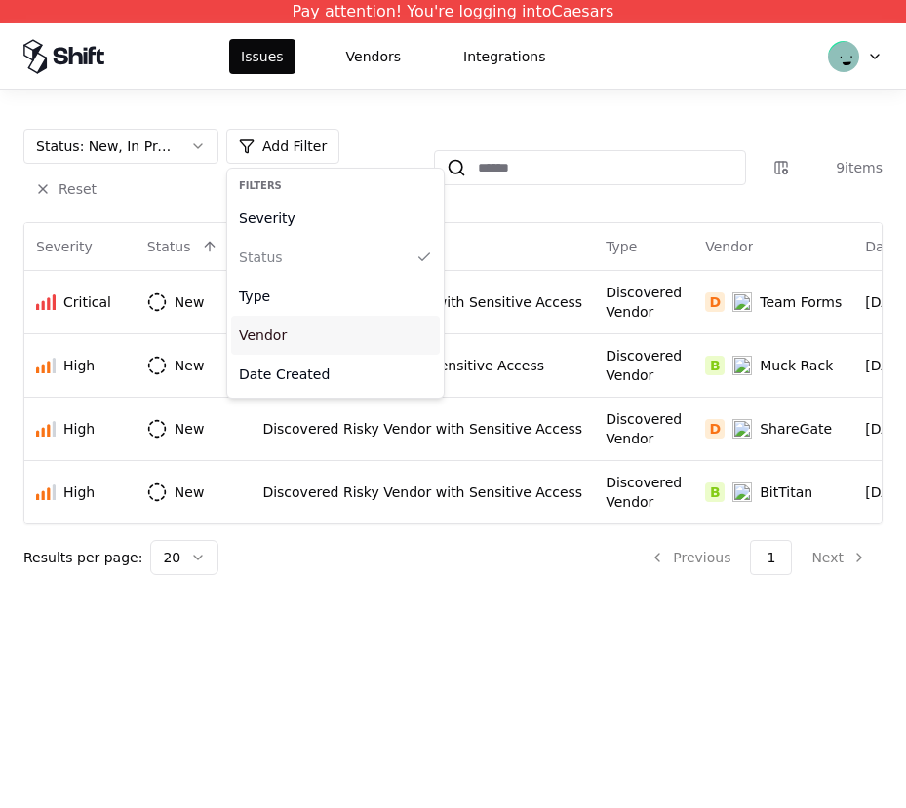
click at [288, 339] on div "Vendor" at bounding box center [335, 335] width 209 height 39
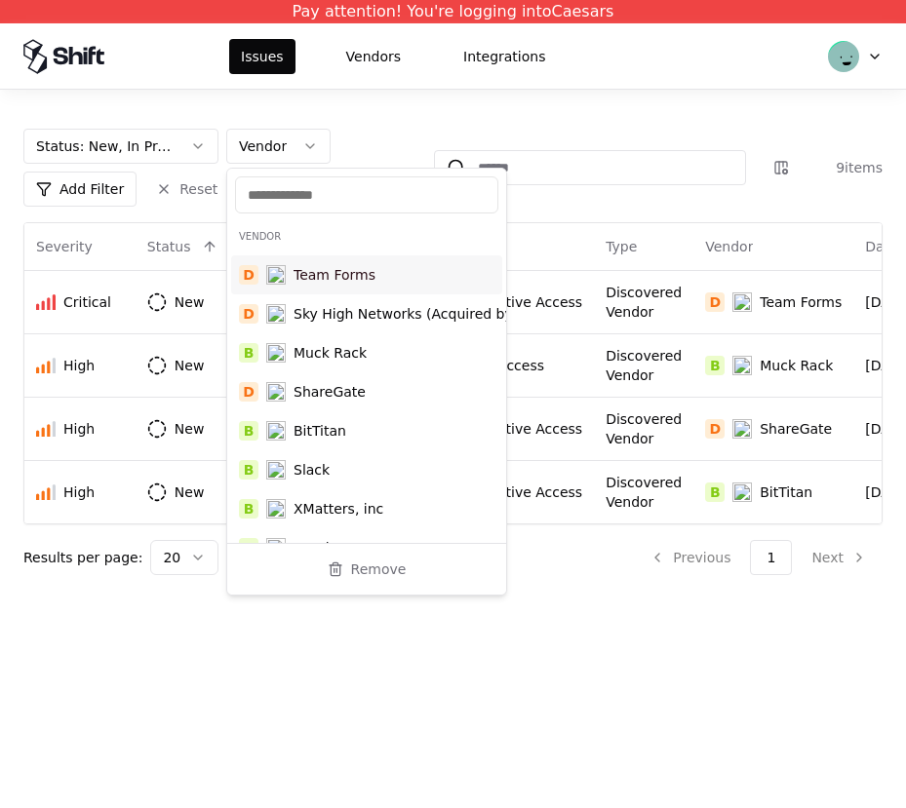
click at [381, 112] on div "Status : New, In Progress Vendor Add Filter Reset 9 items Severity Status Name …" at bounding box center [453, 344] width 906 height 509
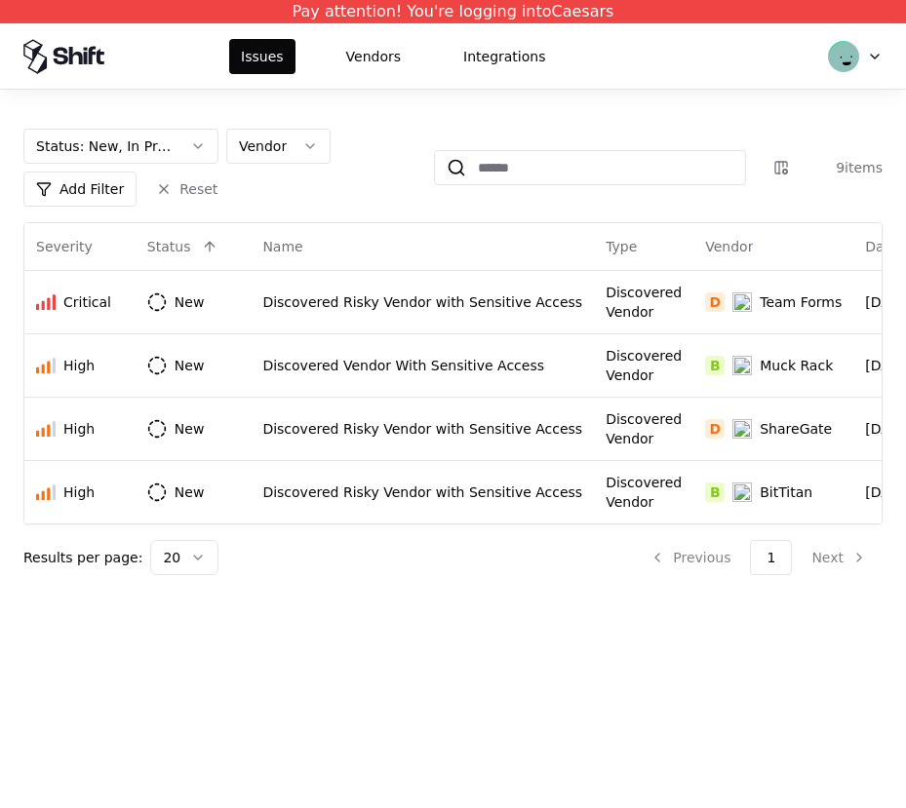
click at [372, 298] on html "Pay attention! You're logging into Caesars Issues Vendors Integrations Status :…" at bounding box center [453, 404] width 906 height 808
click at [293, 147] on html "Pay attention! You're logging into Caesars Issues Vendors Integrations Status :…" at bounding box center [453, 404] width 906 height 808
